Goal: Transaction & Acquisition: Purchase product/service

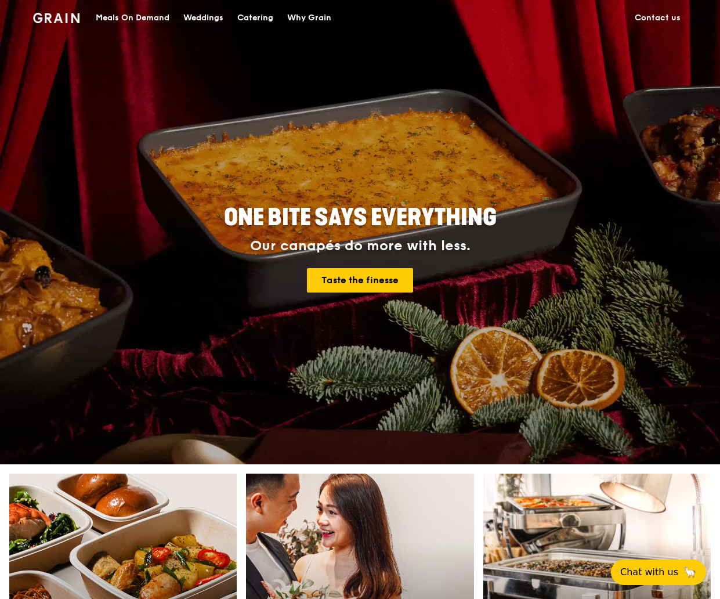
click at [263, 19] on div "Catering" at bounding box center [255, 18] width 36 height 35
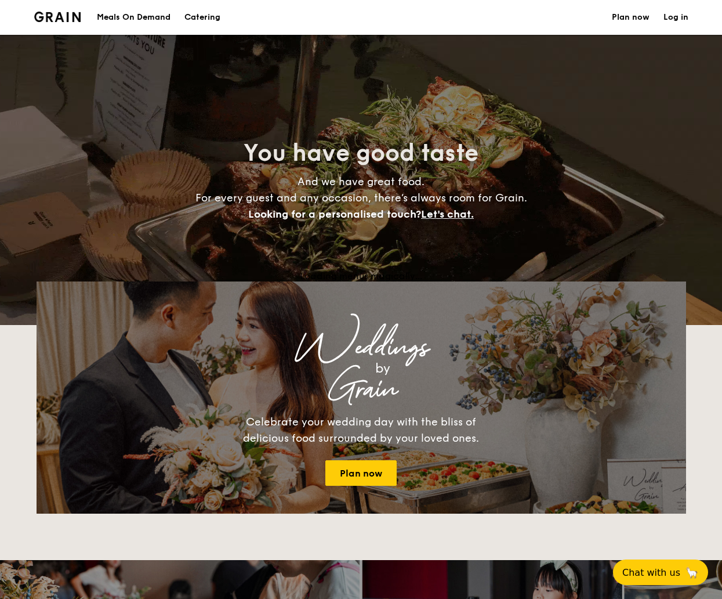
select select
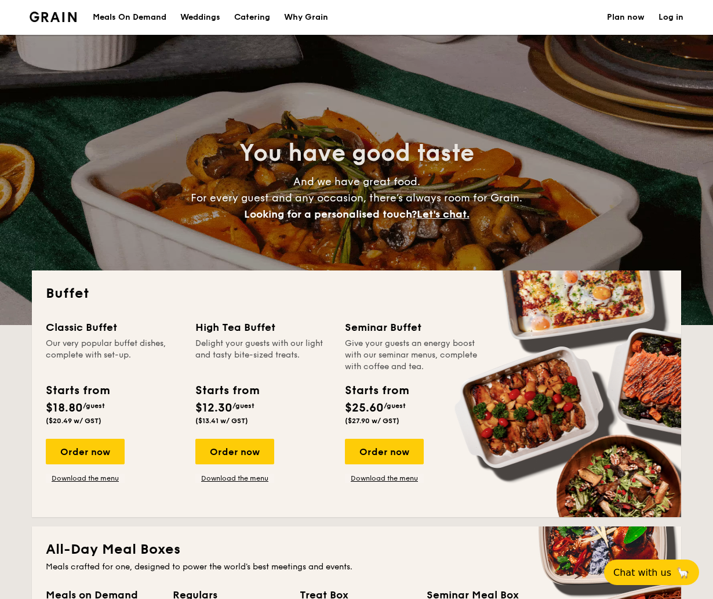
click at [269, 15] on h1 "Catering" at bounding box center [252, 17] width 36 height 35
click at [239, 19] on h1 "Catering" at bounding box center [252, 17] width 36 height 35
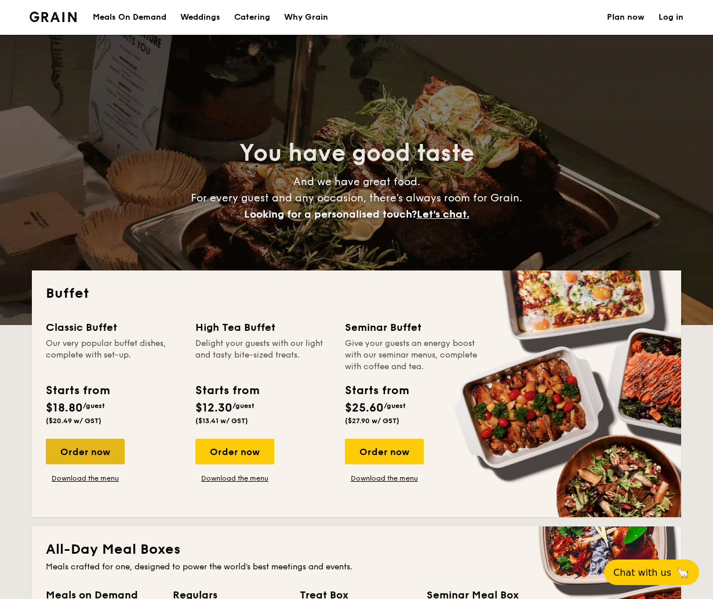
click at [89, 446] on div "Order now" at bounding box center [85, 452] width 79 height 26
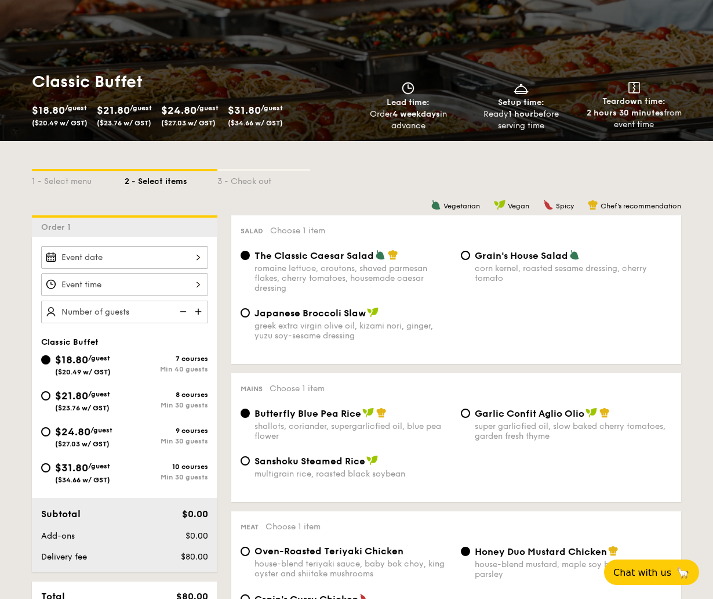
scroll to position [116, 0]
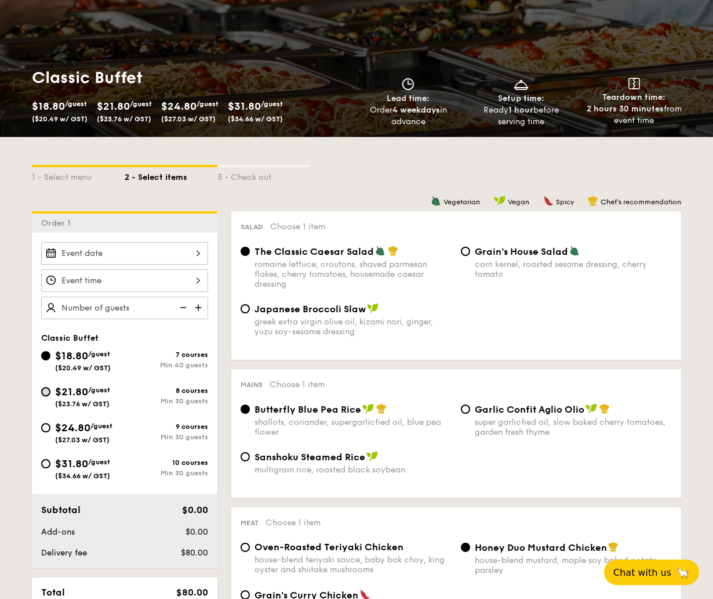
click at [45, 390] on input "$21.80 /guest ($23.76 w/ GST) 8 courses Min 30 guests" at bounding box center [45, 391] width 9 height 9
radio input "true"
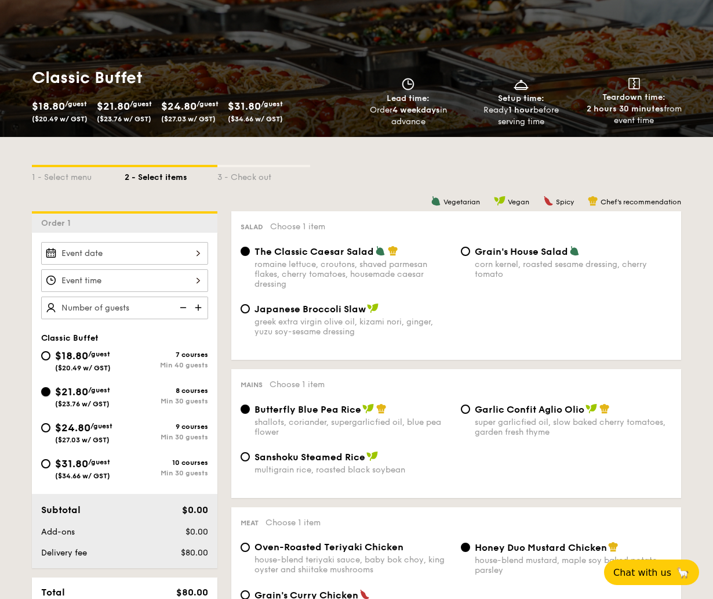
radio input "true"
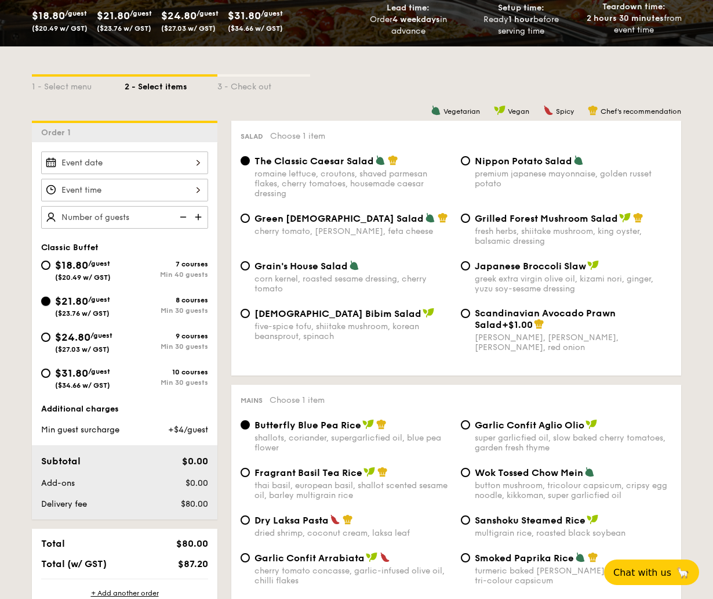
scroll to position [232, 0]
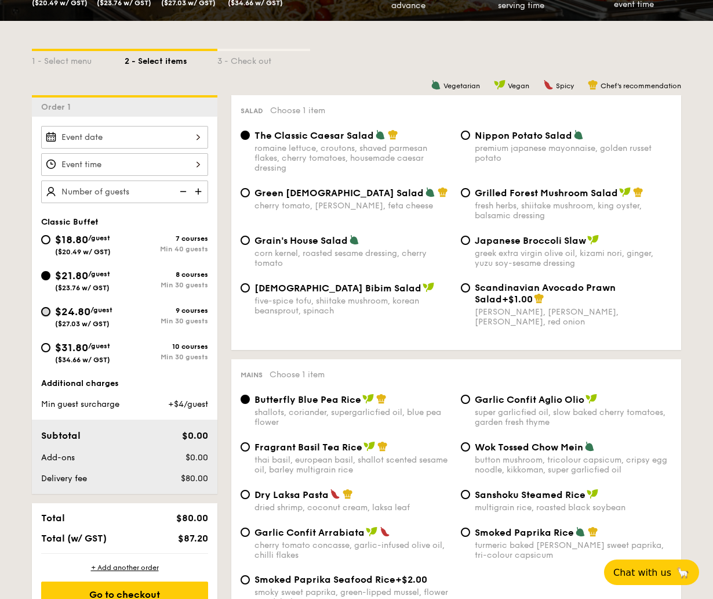
click at [45, 309] on input "$24.80 /guest ($27.03 w/ GST) 9 courses Min 30 guests" at bounding box center [45, 311] width 9 height 9
radio input "true"
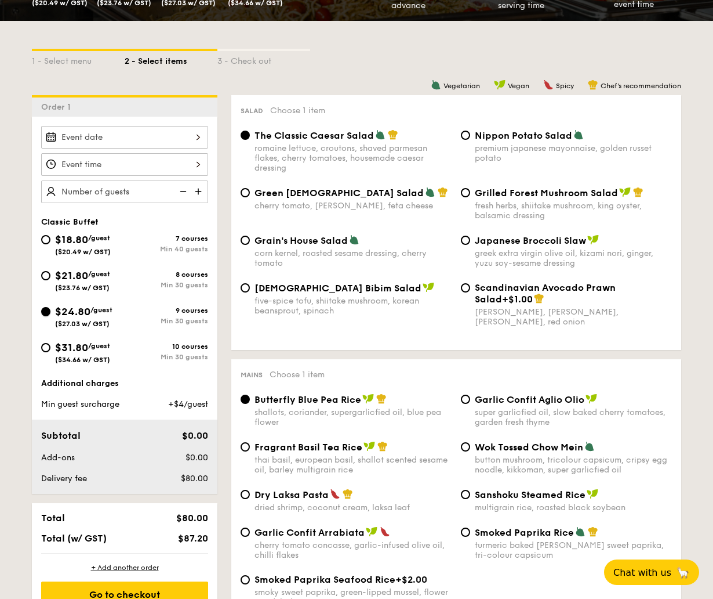
radio input "true"
click at [472, 197] on div "Grilled Forest Mushroom Salad fresh herbs, shiitake mushroom, king oyster, bals…" at bounding box center [567, 204] width 220 height 34
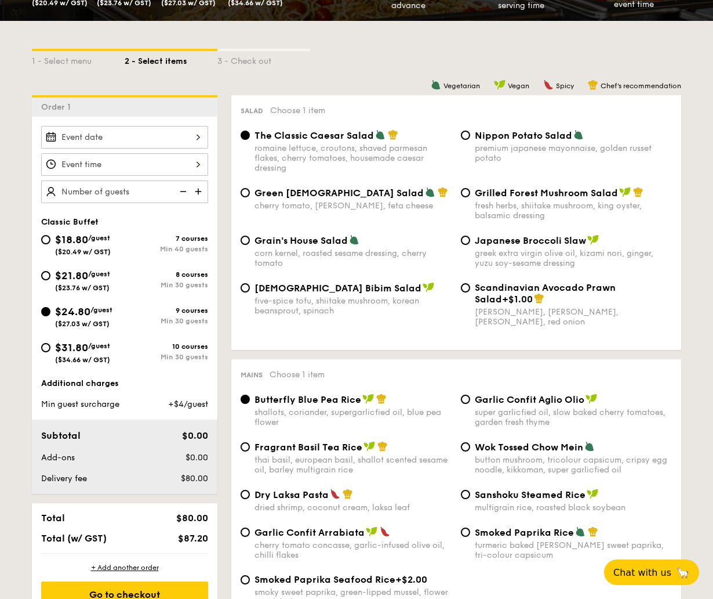
click at [459, 193] on div "Grilled Forest Mushroom Salad fresh herbs, shiitake mushroom, king oyster, bals…" at bounding box center [567, 204] width 220 height 34
click at [466, 193] on input "Grilled Forest Mushroom Salad fresh herbs, shiitake mushroom, king oyster, bals…" at bounding box center [465, 192] width 9 height 9
radio input "true"
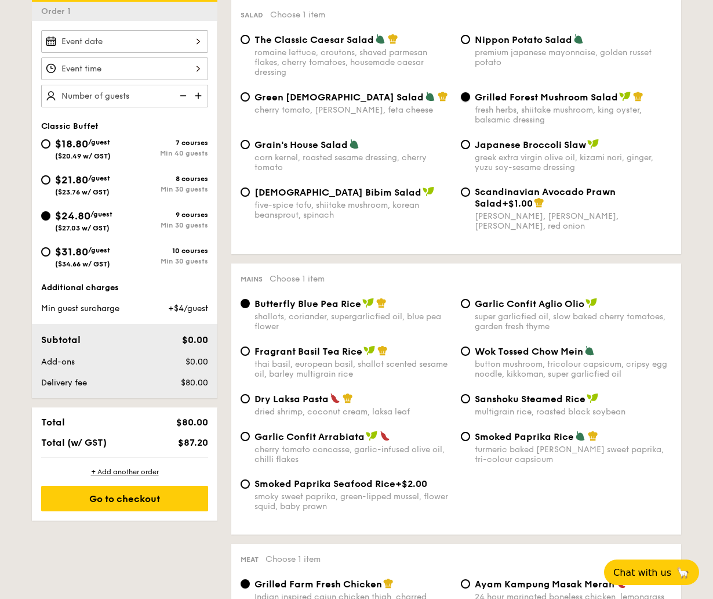
scroll to position [348, 0]
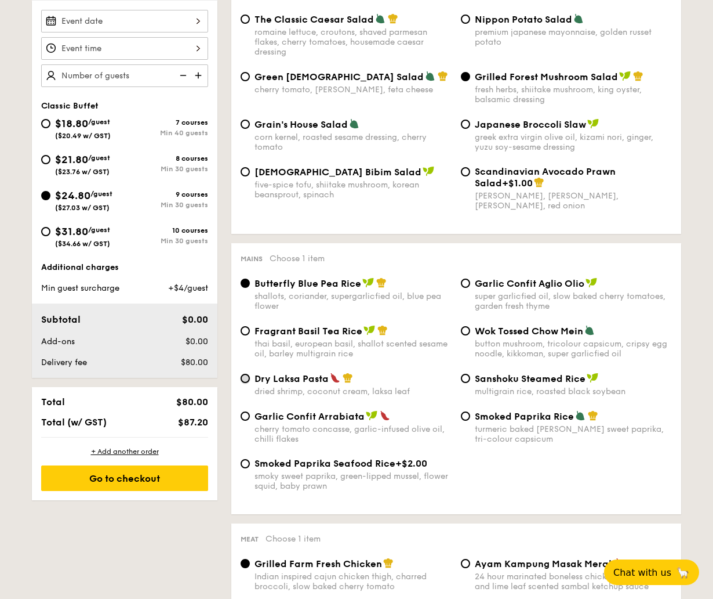
click at [245, 378] on input "Dry Laksa Pasta dried shrimp, coconut cream, laksa leaf" at bounding box center [245, 378] width 9 height 9
radio input "true"
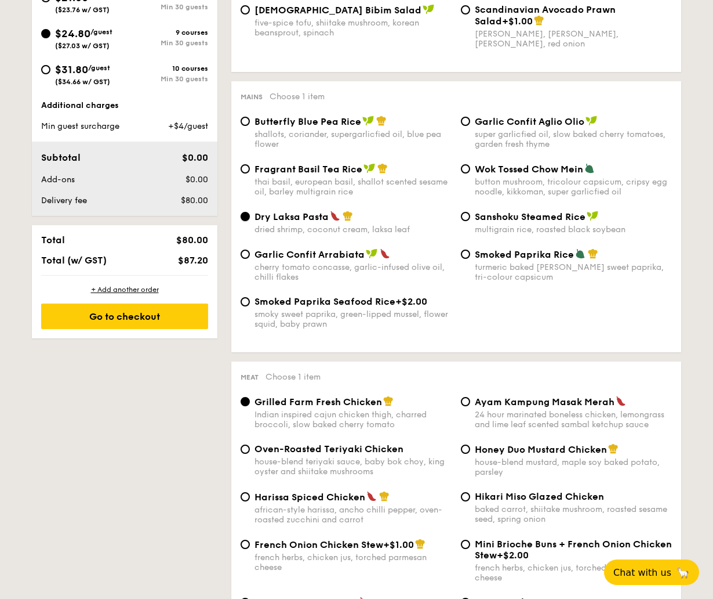
scroll to position [580, 0]
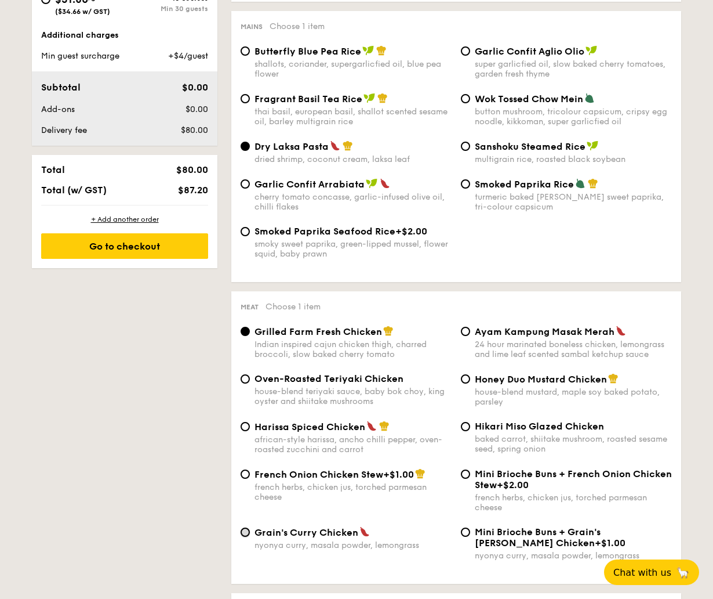
click at [247, 534] on input "Grain's Curry Chicken nyonya curry, masala powder, lemongrass" at bounding box center [245, 531] width 9 height 9
radio input "true"
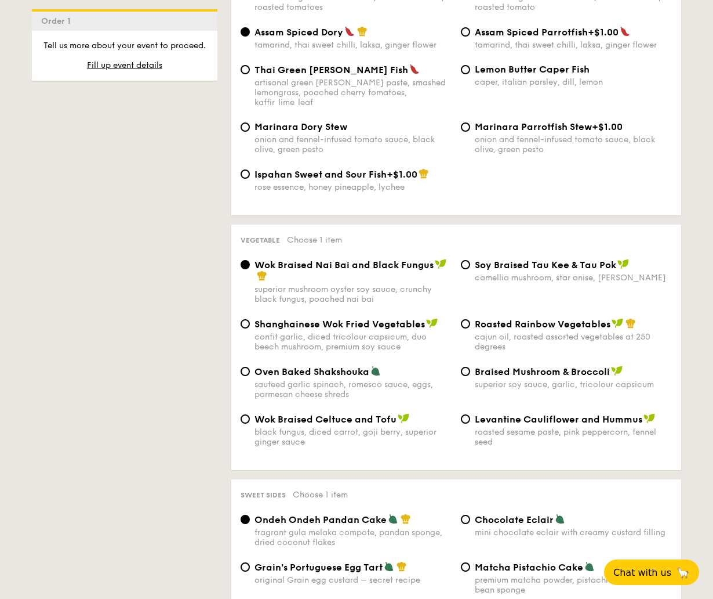
scroll to position [1276, 0]
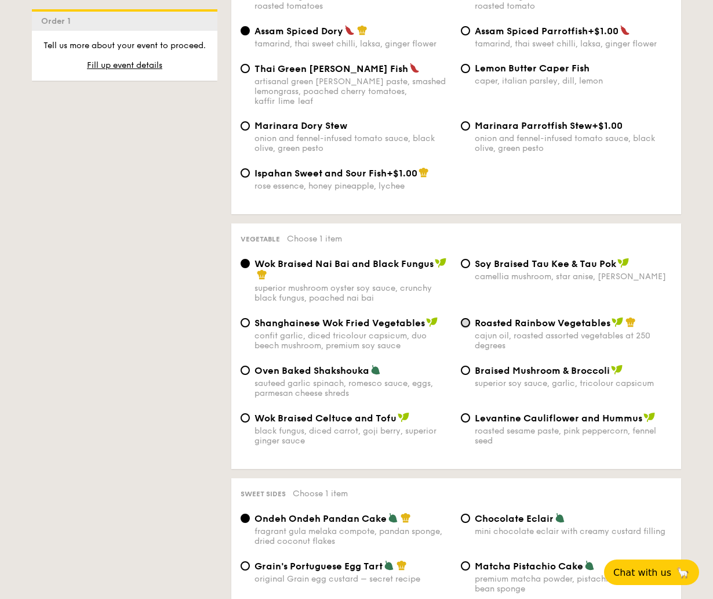
click at [463, 318] on input "Roasted Rainbow Vegetables cajun oil, roasted assorted vegetables at 250 degrees" at bounding box center [465, 322] width 9 height 9
radio input "true"
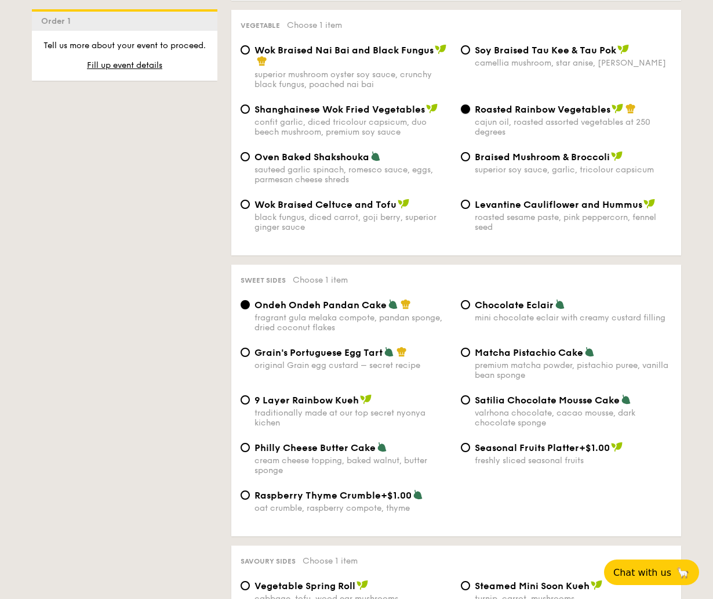
scroll to position [1508, 0]
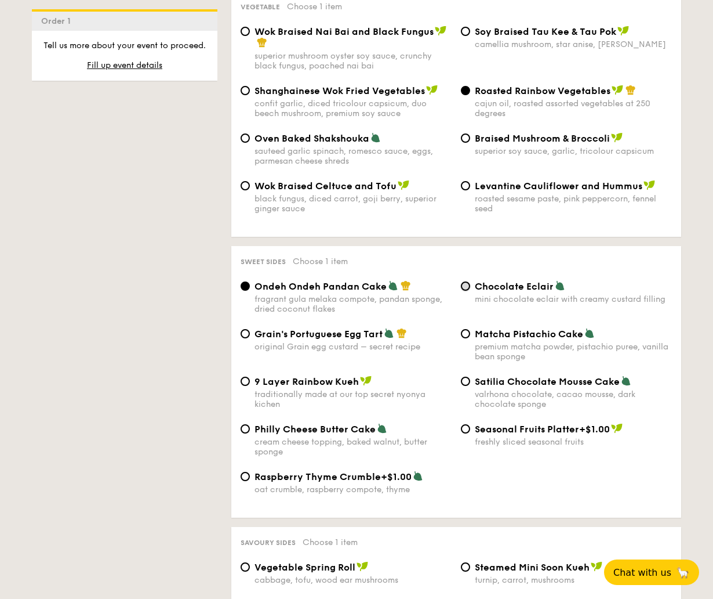
click at [462, 281] on input "Chocolate Eclair mini chocolate eclair with creamy custard filling" at bounding box center [465, 285] width 9 height 9
radio input "true"
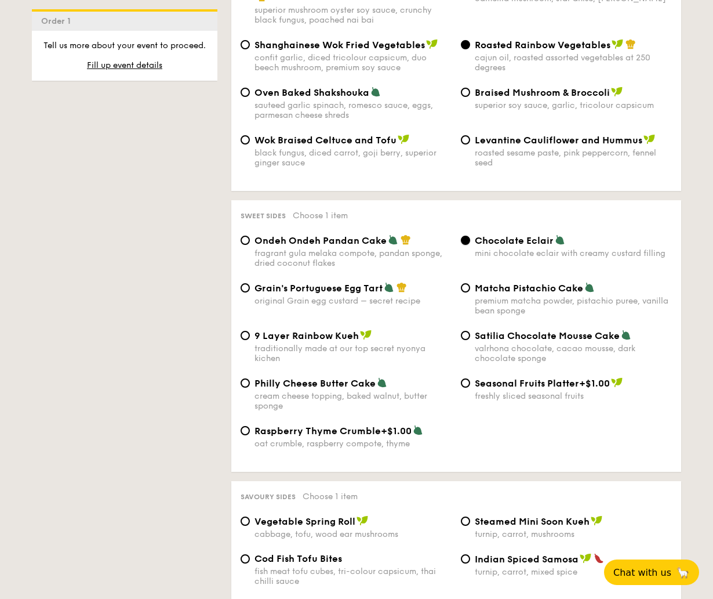
scroll to position [1740, 0]
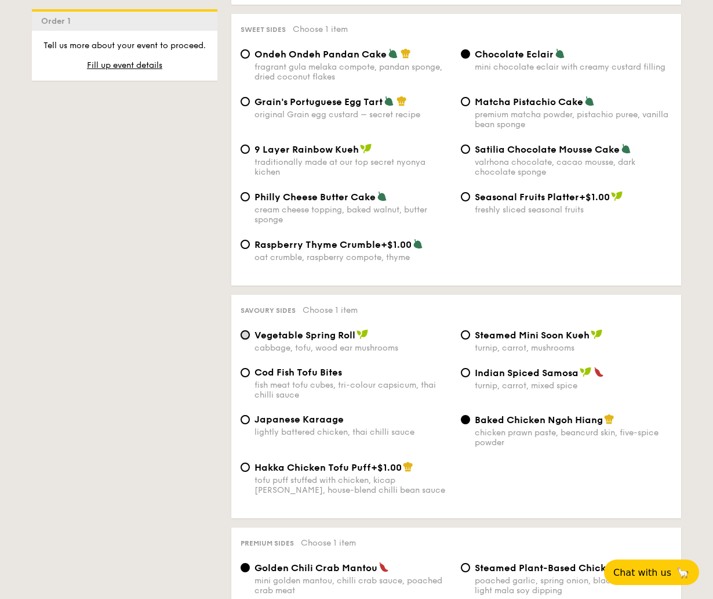
click at [245, 330] on input "Vegetable Spring Roll cabbage, tofu, wood ear mushrooms" at bounding box center [245, 334] width 9 height 9
radio input "true"
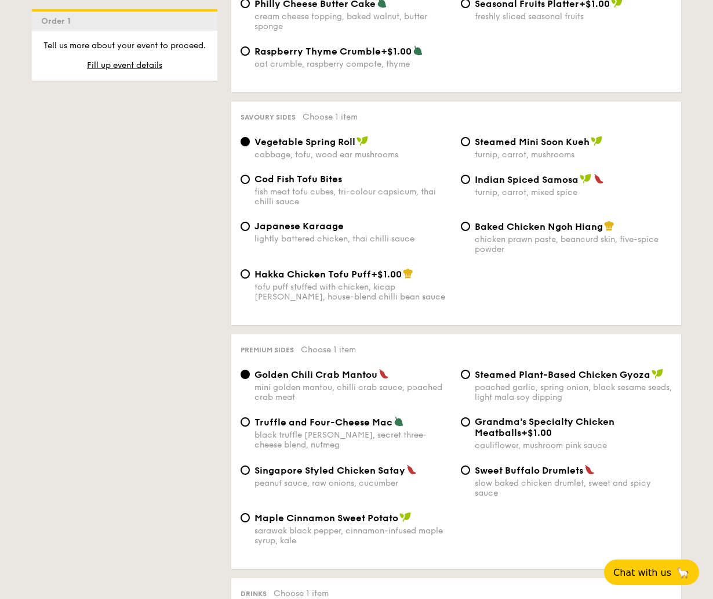
scroll to position [1972, 0]
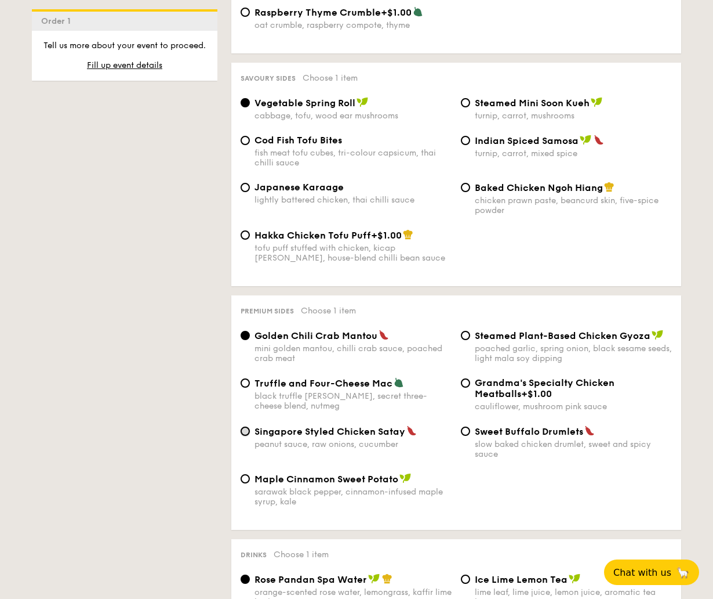
click at [246, 426] on input "Singapore Styled Chicken Satay peanut sauce, raw onions, cucumber" at bounding box center [245, 430] width 9 height 9
radio input "true"
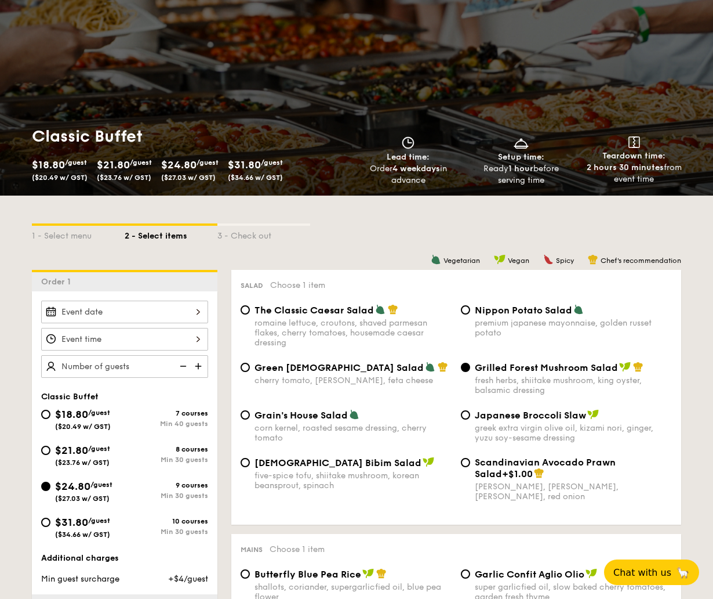
scroll to position [58, 0]
click at [197, 307] on div at bounding box center [124, 311] width 167 height 23
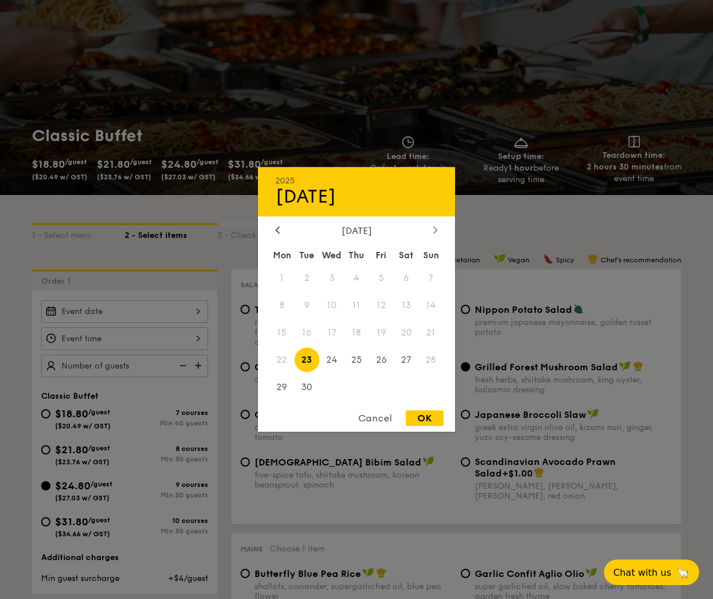
click at [431, 227] on div at bounding box center [435, 230] width 10 height 11
click at [358, 306] on span "9" at bounding box center [357, 305] width 25 height 25
click at [421, 421] on div "OK" at bounding box center [425, 418] width 38 height 16
type input "Oct 09, 2025"
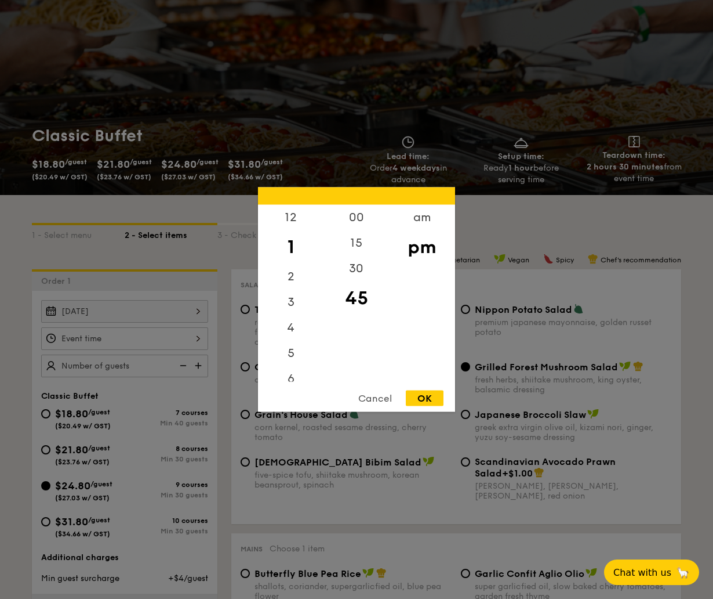
click at [194, 336] on div "12 1 2 3 4 5 6 7 8 9 10 11 00 15 30 45 am pm Cancel OK" at bounding box center [124, 338] width 167 height 23
click at [292, 337] on div "4" at bounding box center [291, 332] width 66 height 34
click at [364, 272] on div "30" at bounding box center [357, 273] width 66 height 34
click at [427, 399] on div "OK" at bounding box center [425, 398] width 38 height 16
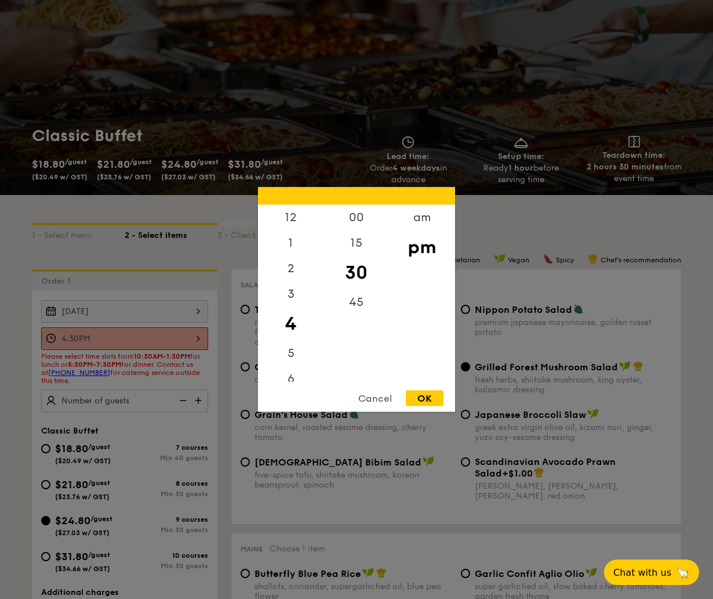
click at [197, 335] on div "4:30PM 12 1 2 3 4 5 6 7 8 9 10 11 00 15 30 45 am pm Cancel OK" at bounding box center [124, 338] width 167 height 23
click at [293, 352] on div "5" at bounding box center [291, 358] width 66 height 34
click at [422, 394] on div "OK" at bounding box center [425, 398] width 38 height 16
type input "5:30PM"
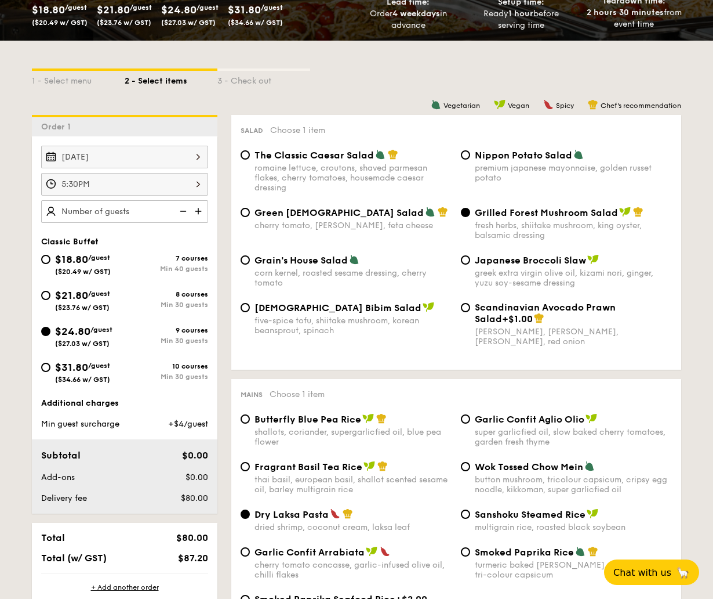
scroll to position [174, 0]
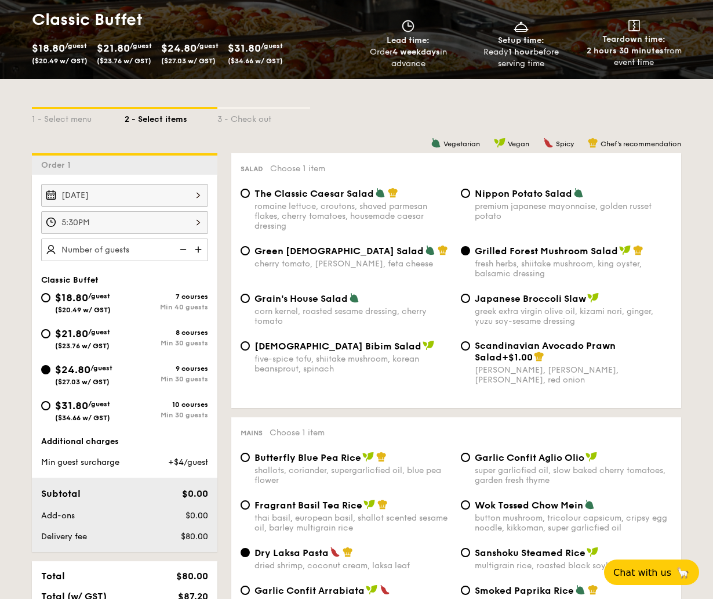
click at [200, 248] on img at bounding box center [199, 249] width 17 height 22
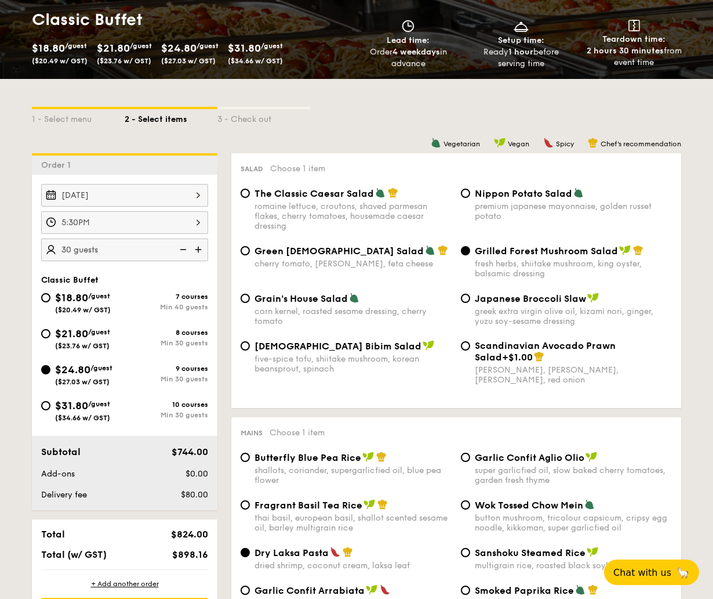
click at [200, 248] on img at bounding box center [199, 249] width 17 height 22
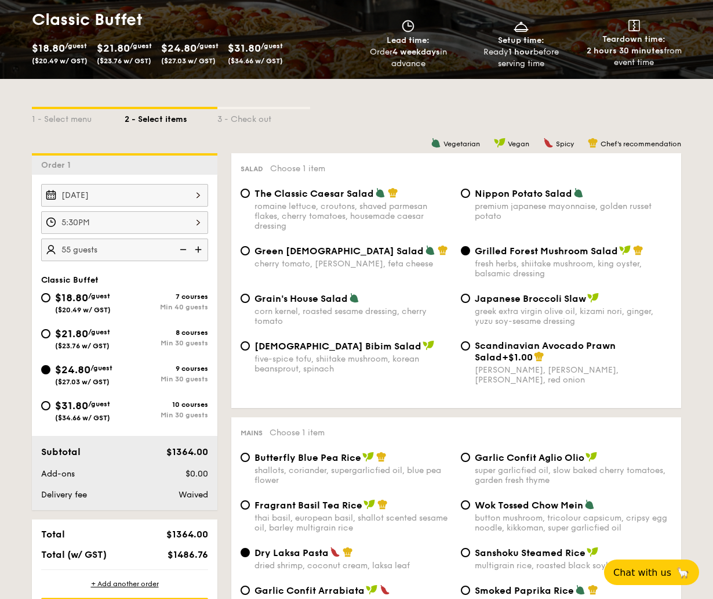
click at [200, 248] on img at bounding box center [199, 249] width 17 height 22
type input "60 guests"
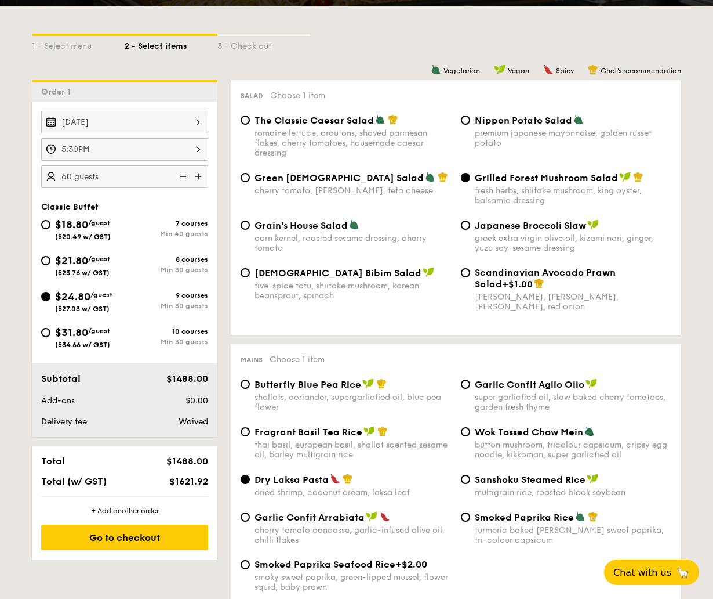
scroll to position [232, 0]
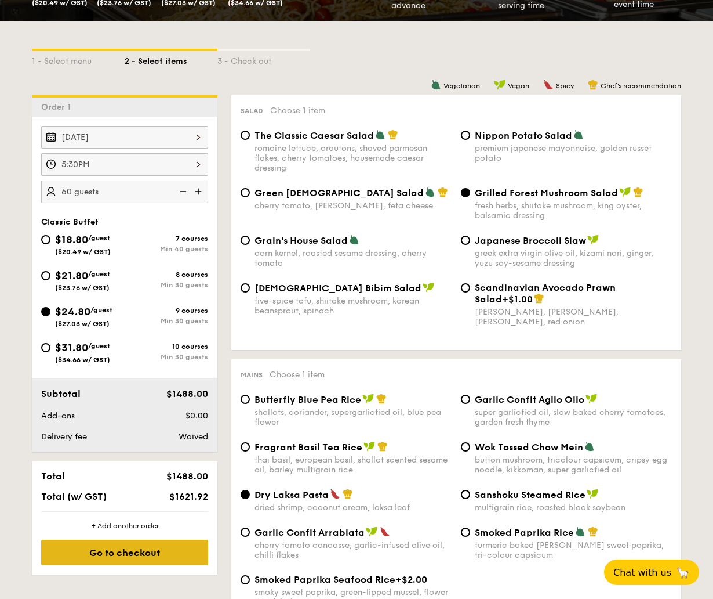
click at [144, 553] on div "Go to checkout" at bounding box center [124, 552] width 167 height 26
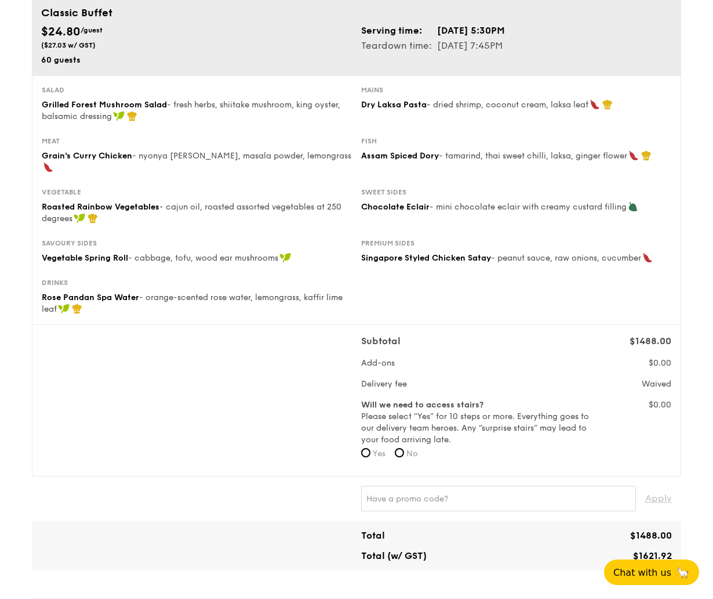
scroll to position [93, 0]
